Goal: Information Seeking & Learning: Learn about a topic

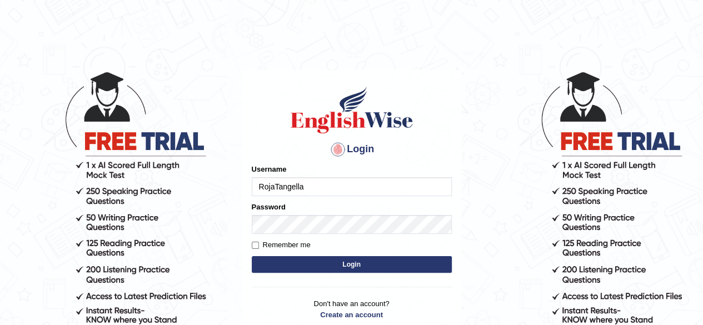
type input "RojaTangella"
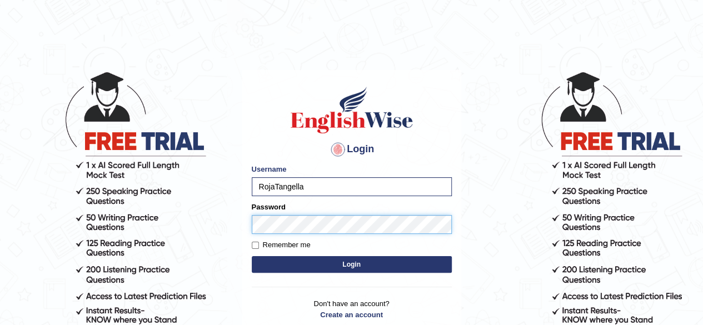
click at [252, 256] on button "Login" at bounding box center [352, 264] width 200 height 17
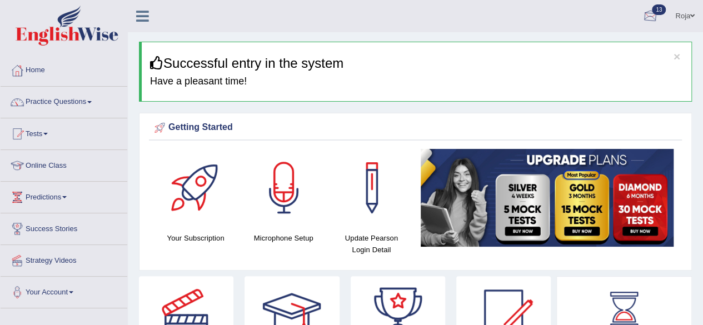
click at [647, 11] on div at bounding box center [650, 16] width 17 height 17
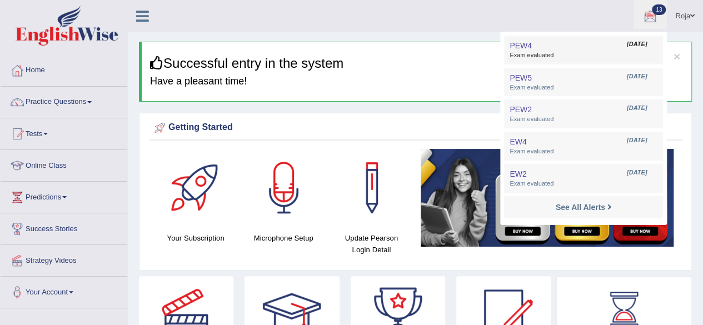
click at [557, 48] on link "PEW4 Aug 28, 2025 Exam evaluated" at bounding box center [583, 49] width 153 height 23
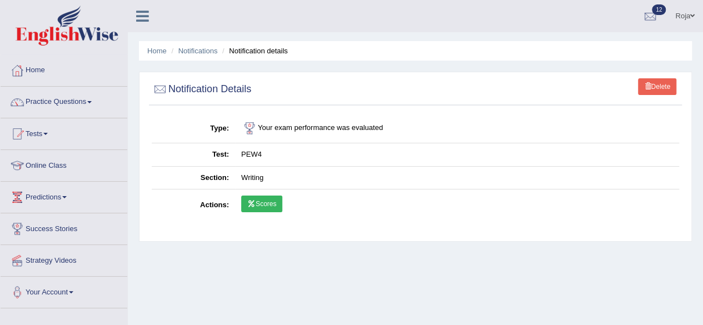
click at [259, 202] on link "Scores" at bounding box center [261, 204] width 41 height 17
click at [44, 134] on link "Tests" at bounding box center [64, 132] width 127 height 28
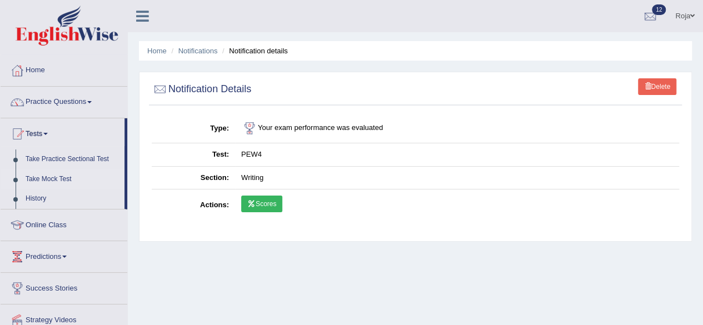
click at [62, 178] on link "Take Mock Test" at bounding box center [73, 180] width 104 height 20
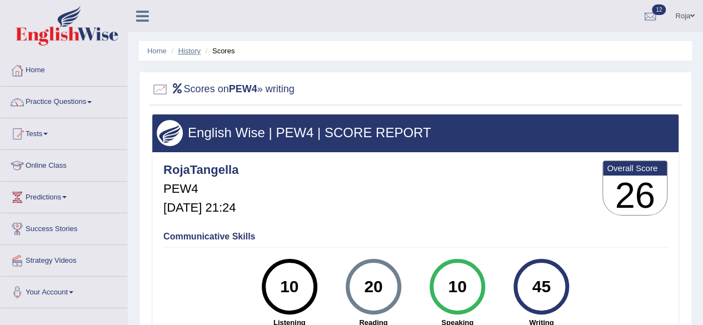
click at [191, 49] on link "History" at bounding box center [189, 51] width 22 height 8
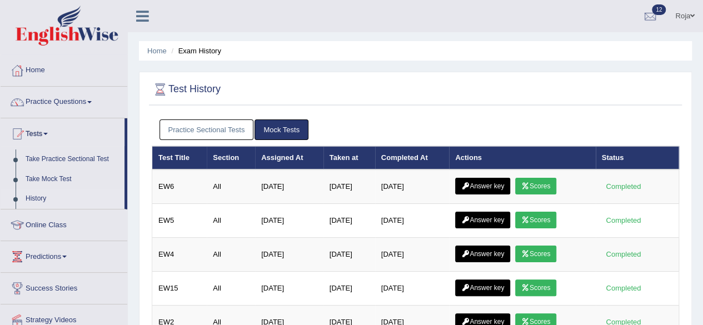
click at [210, 131] on link "Practice Sectional Tests" at bounding box center [207, 130] width 94 height 21
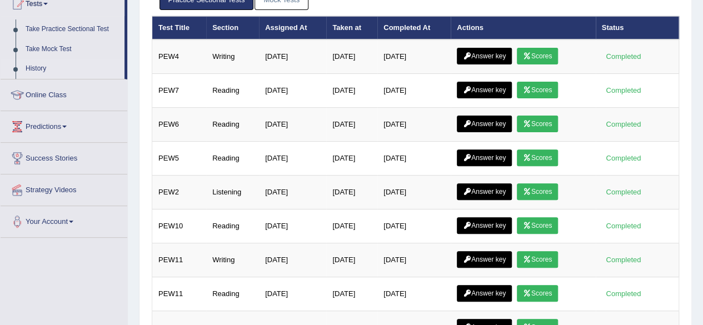
scroll to position [131, 0]
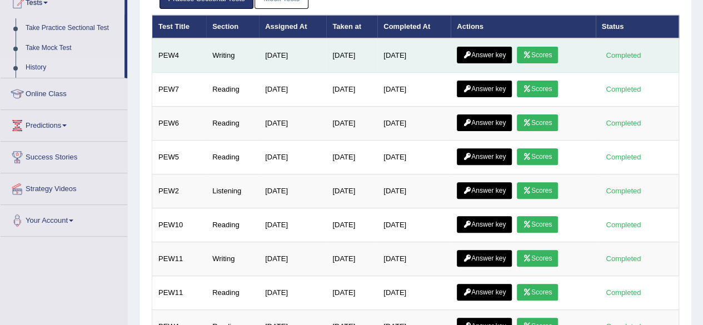
click at [489, 53] on link "Answer key" at bounding box center [484, 55] width 55 height 17
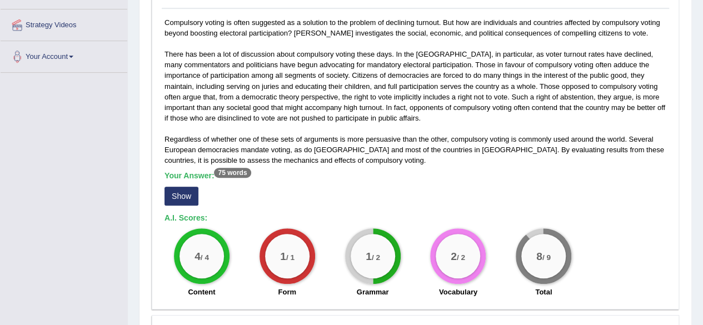
scroll to position [280, 0]
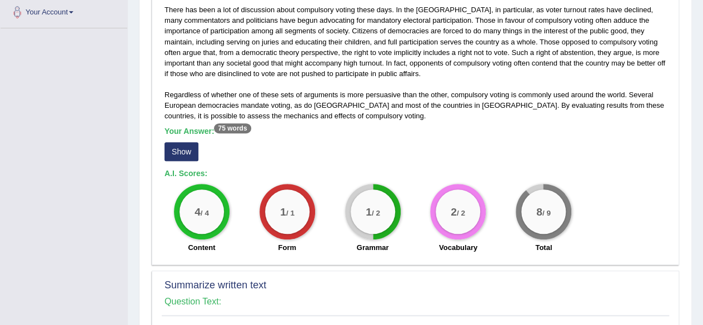
click at [179, 152] on button "Show" at bounding box center [182, 151] width 34 height 19
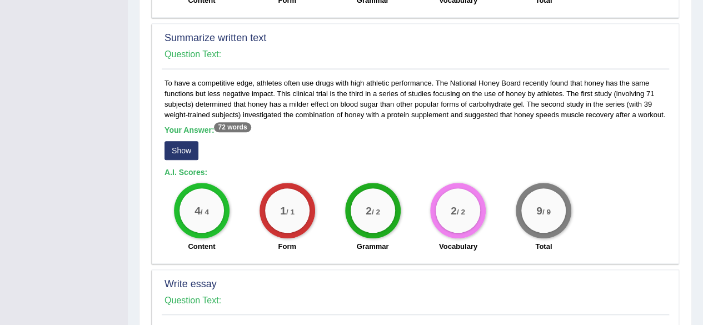
scroll to position [561, 0]
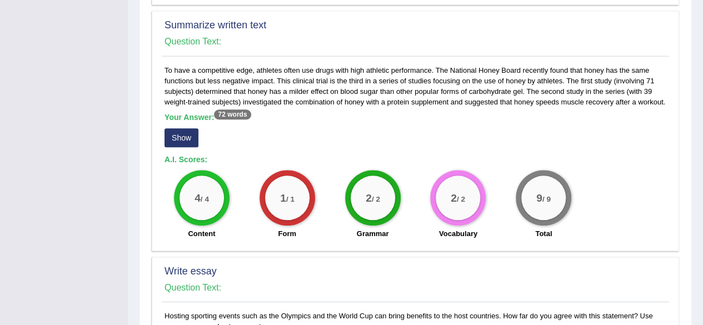
click at [179, 138] on button "Show" at bounding box center [182, 137] width 34 height 19
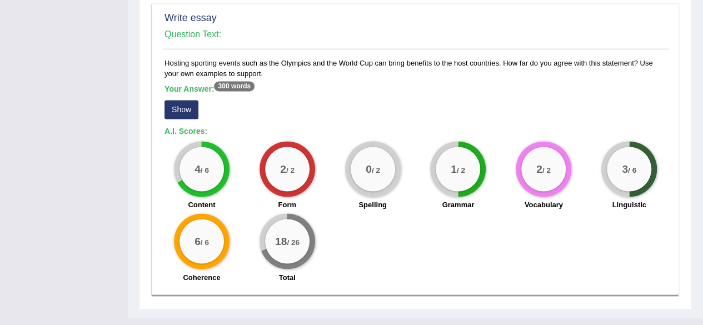
scroll to position [843, 0]
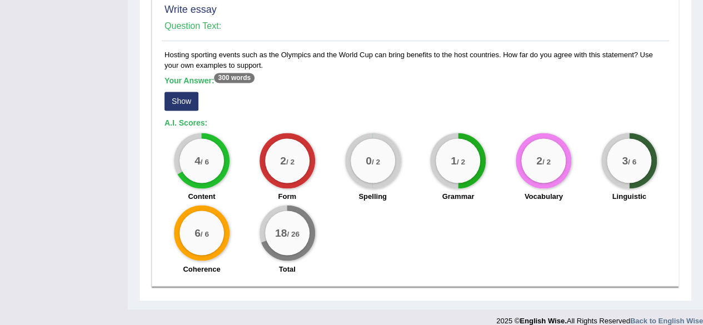
click at [186, 103] on button "Show" at bounding box center [182, 101] width 34 height 19
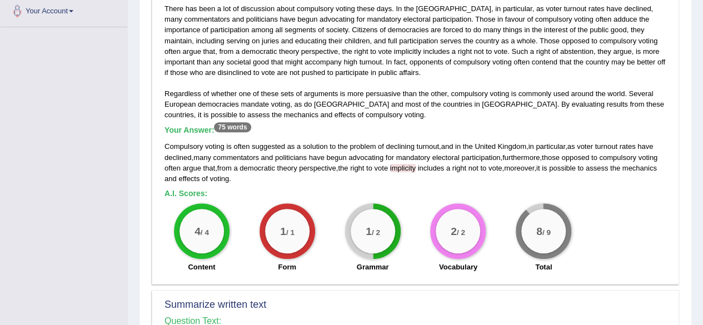
scroll to position [0, 0]
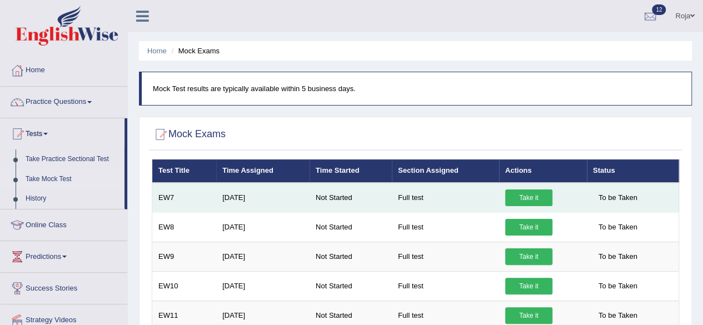
click at [520, 198] on link "Take it" at bounding box center [528, 198] width 47 height 17
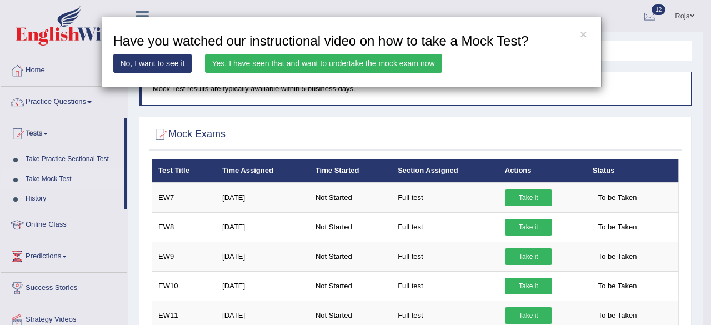
click at [320, 68] on link "Yes, I have seen that and want to undertake the mock exam now" at bounding box center [323, 63] width 237 height 19
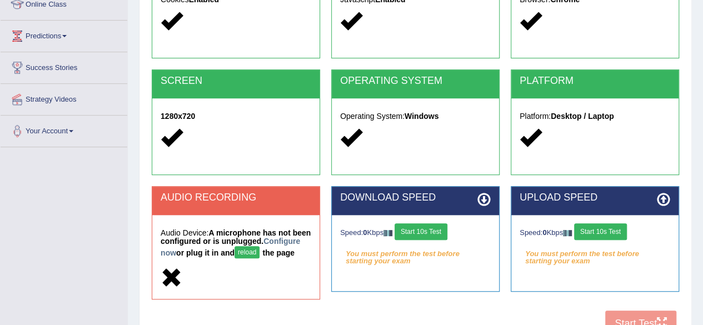
scroll to position [258, 0]
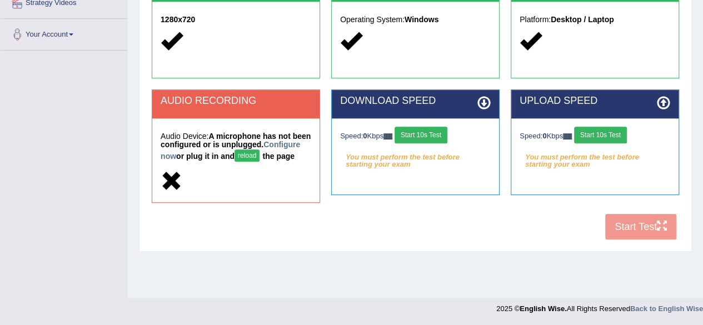
drag, startPoint x: 705, startPoint y: 54, endPoint x: 706, endPoint y: 225, distance: 171.2
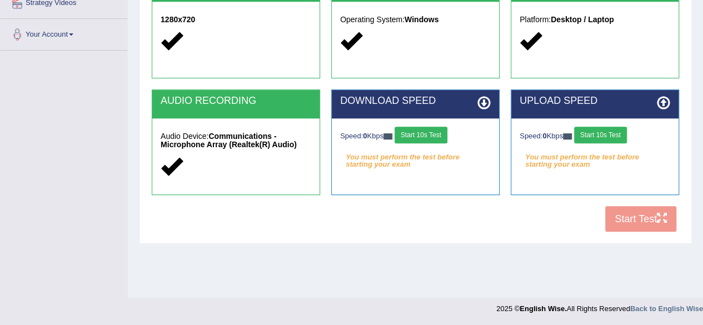
click at [434, 139] on button "Start 10s Test" at bounding box center [421, 135] width 53 height 17
click at [434, 139] on button "Start 10s Test" at bounding box center [432, 135] width 53 height 17
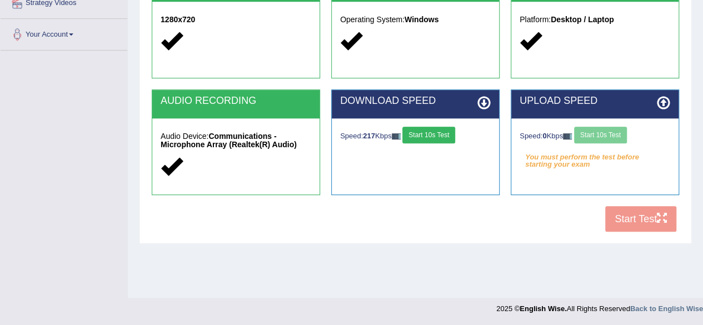
click at [434, 139] on button "Start 10s Test" at bounding box center [428, 135] width 53 height 17
click at [608, 145] on div "Speed: 0 Kbps Start 10s Test You must perform the test before starting your exam" at bounding box center [594, 146] width 167 height 56
click at [608, 135] on button "Start 10s Test" at bounding box center [600, 135] width 53 height 17
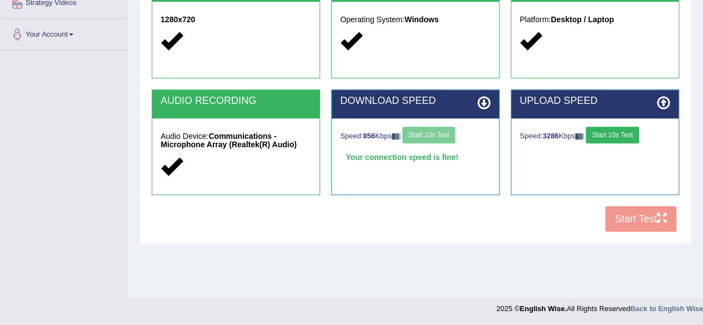
click at [629, 127] on button "Start 10s Test" at bounding box center [612, 135] width 53 height 17
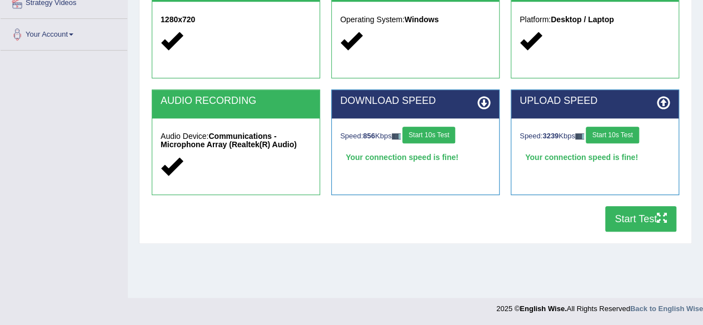
click at [645, 207] on button "Start Test" at bounding box center [640, 219] width 71 height 26
click at [624, 225] on button "Start Test" at bounding box center [640, 219] width 71 height 26
